Goal: Navigation & Orientation: Find specific page/section

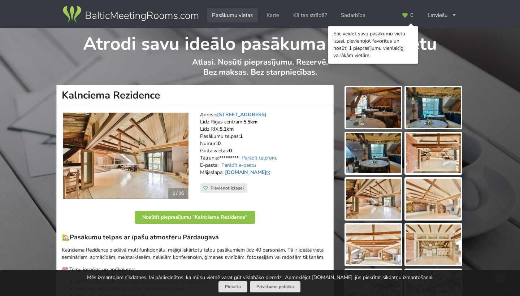
click at [247, 16] on link "Pasākumu vietas" at bounding box center [232, 15] width 51 height 14
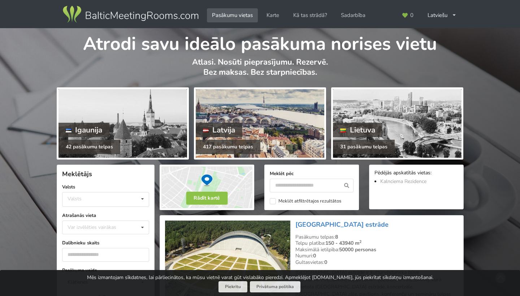
click at [236, 125] on div "Latvija" at bounding box center [219, 130] width 47 height 14
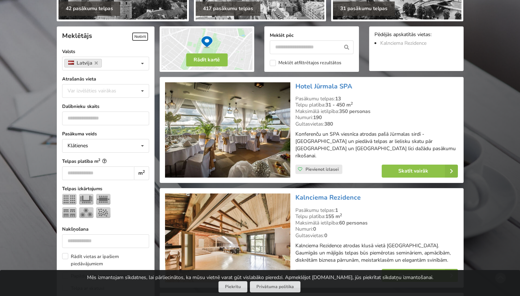
scroll to position [102, 0]
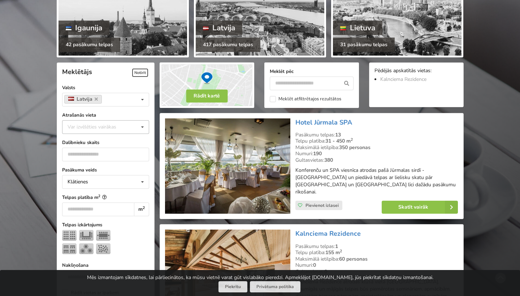
click at [139, 121] on icon at bounding box center [142, 127] width 10 height 13
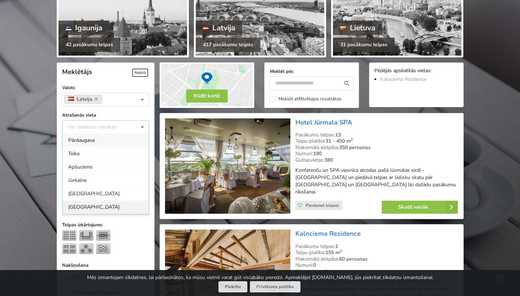
click at [91, 201] on div "[GEOGRAPHIC_DATA]" at bounding box center [105, 206] width 86 height 13
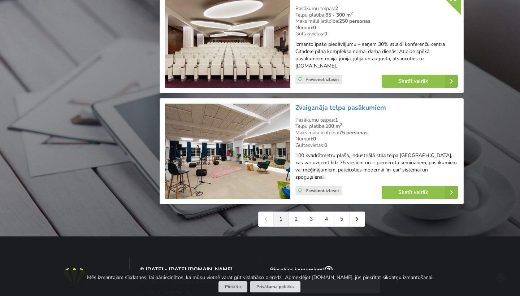
scroll to position [1586, 0]
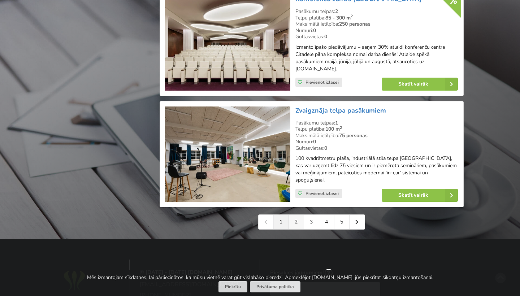
click at [300, 215] on link "2" at bounding box center [296, 222] width 15 height 14
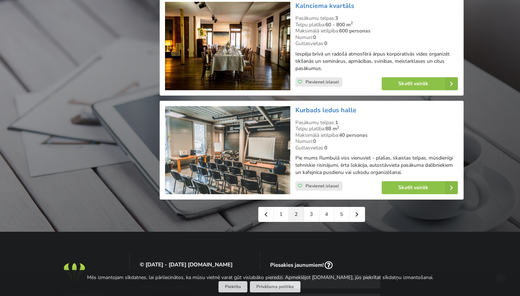
scroll to position [1645, 0]
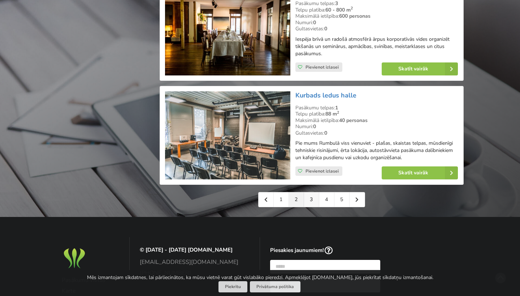
click at [307, 192] on link "3" at bounding box center [311, 199] width 15 height 14
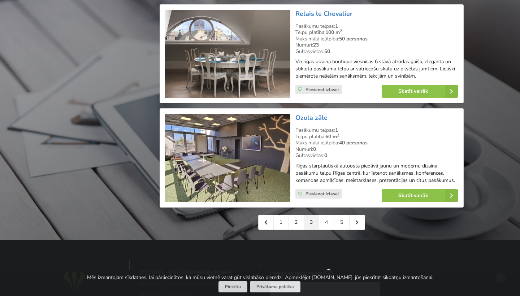
scroll to position [1609, 0]
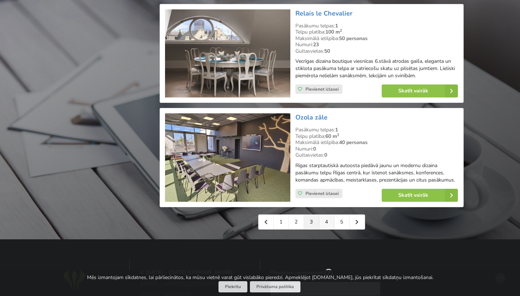
click at [327, 215] on link "4" at bounding box center [326, 222] width 15 height 14
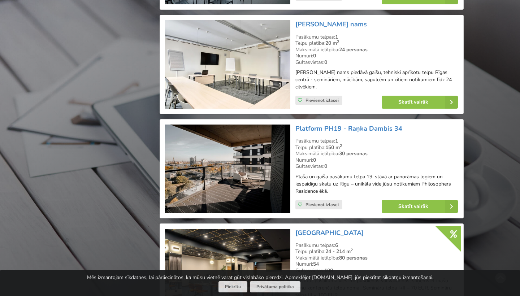
scroll to position [1367, 0]
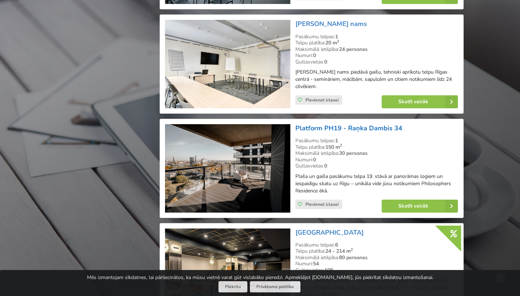
click at [360, 124] on link "Platform PH19 - Raņka Dambis 34" at bounding box center [348, 128] width 107 height 9
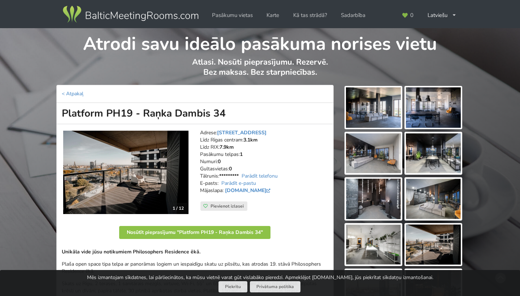
click at [379, 109] on img at bounding box center [373, 107] width 55 height 40
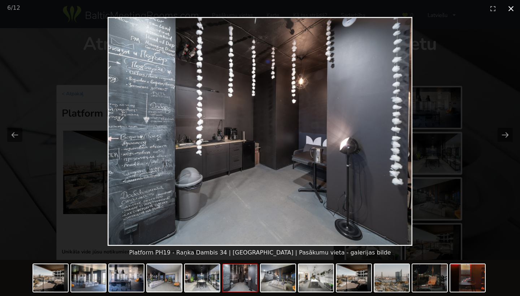
click at [506, 13] on button "Close gallery" at bounding box center [511, 8] width 18 height 17
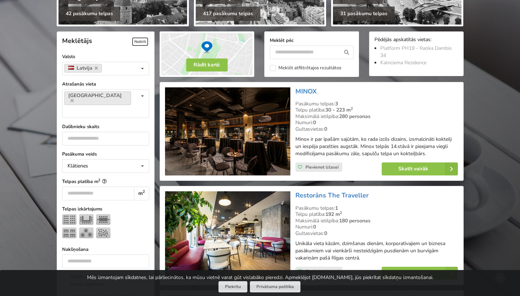
scroll to position [139, 0]
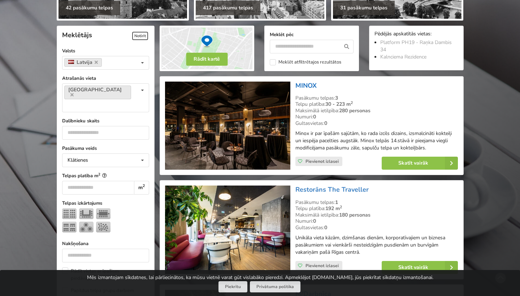
click at [309, 85] on link "MINOX" at bounding box center [305, 85] width 21 height 9
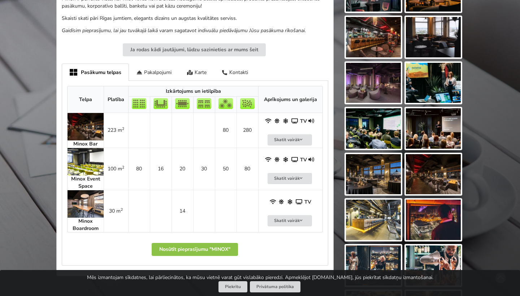
scroll to position [253, 0]
click at [76, 119] on img at bounding box center [85, 126] width 36 height 27
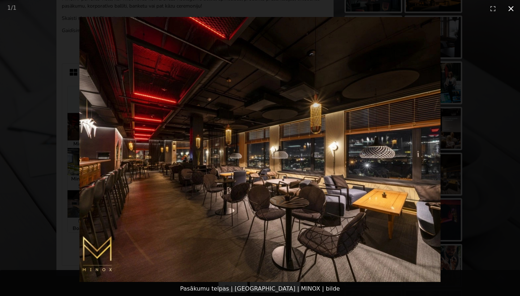
click at [513, 8] on button "Close gallery" at bounding box center [511, 8] width 18 height 17
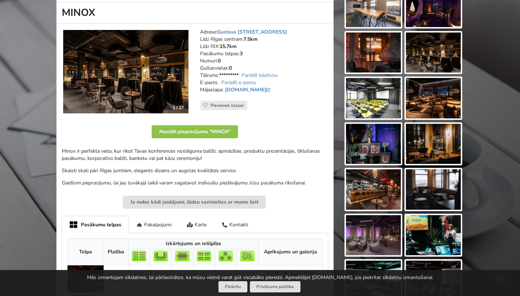
scroll to position [57, 0]
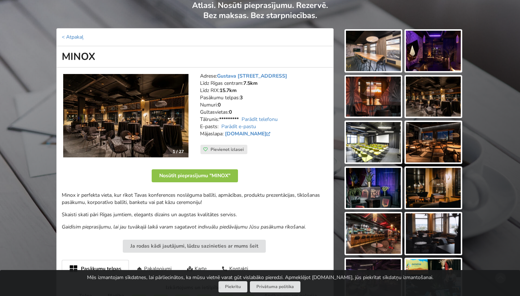
click at [386, 63] on img at bounding box center [373, 51] width 55 height 40
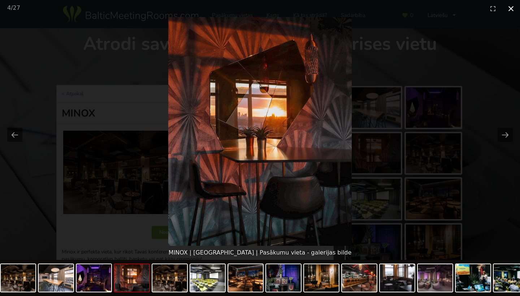
scroll to position [0, 0]
click at [511, 9] on button "Close gallery" at bounding box center [511, 8] width 18 height 17
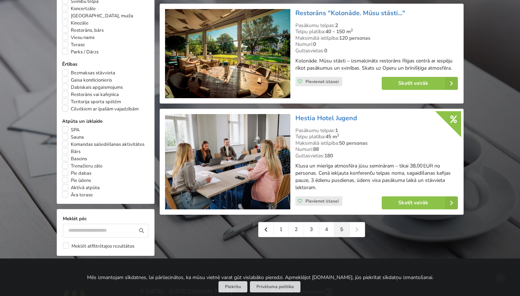
scroll to position [556, 0]
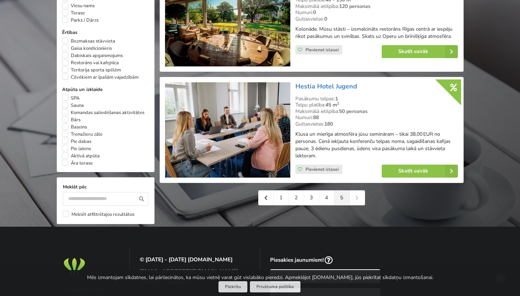
click at [359, 190] on div "1 2 3 4 5" at bounding box center [311, 197] width 107 height 15
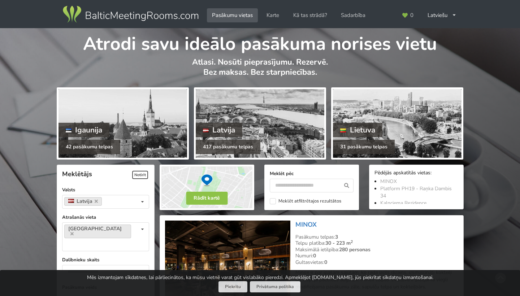
scroll to position [0, 0]
click at [163, 16] on img at bounding box center [130, 14] width 138 height 20
